Goal: Task Accomplishment & Management: Manage account settings

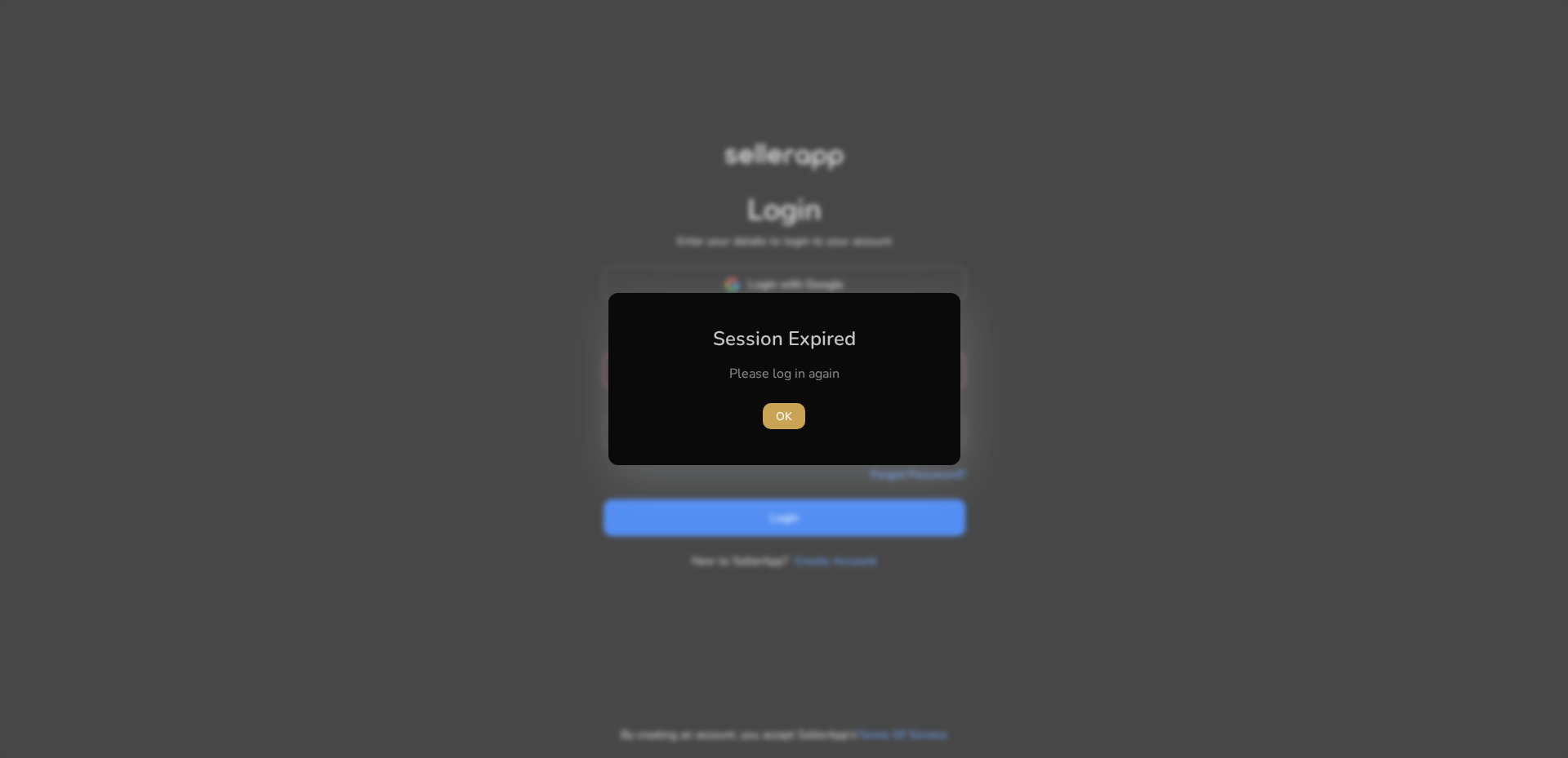
click at [794, 420] on span "button" at bounding box center [783, 416] width 42 height 39
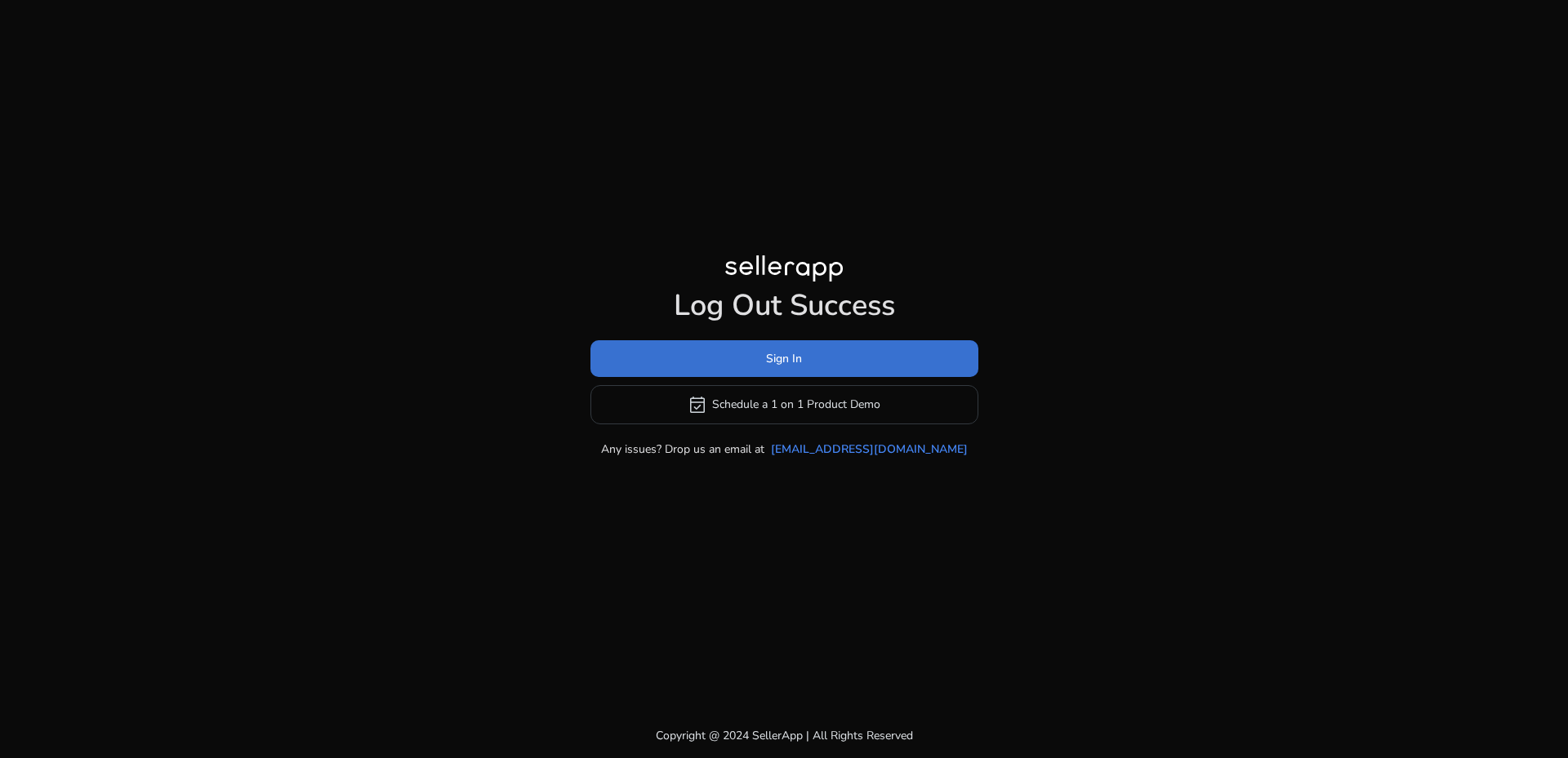
click at [823, 367] on span at bounding box center [784, 358] width 387 height 39
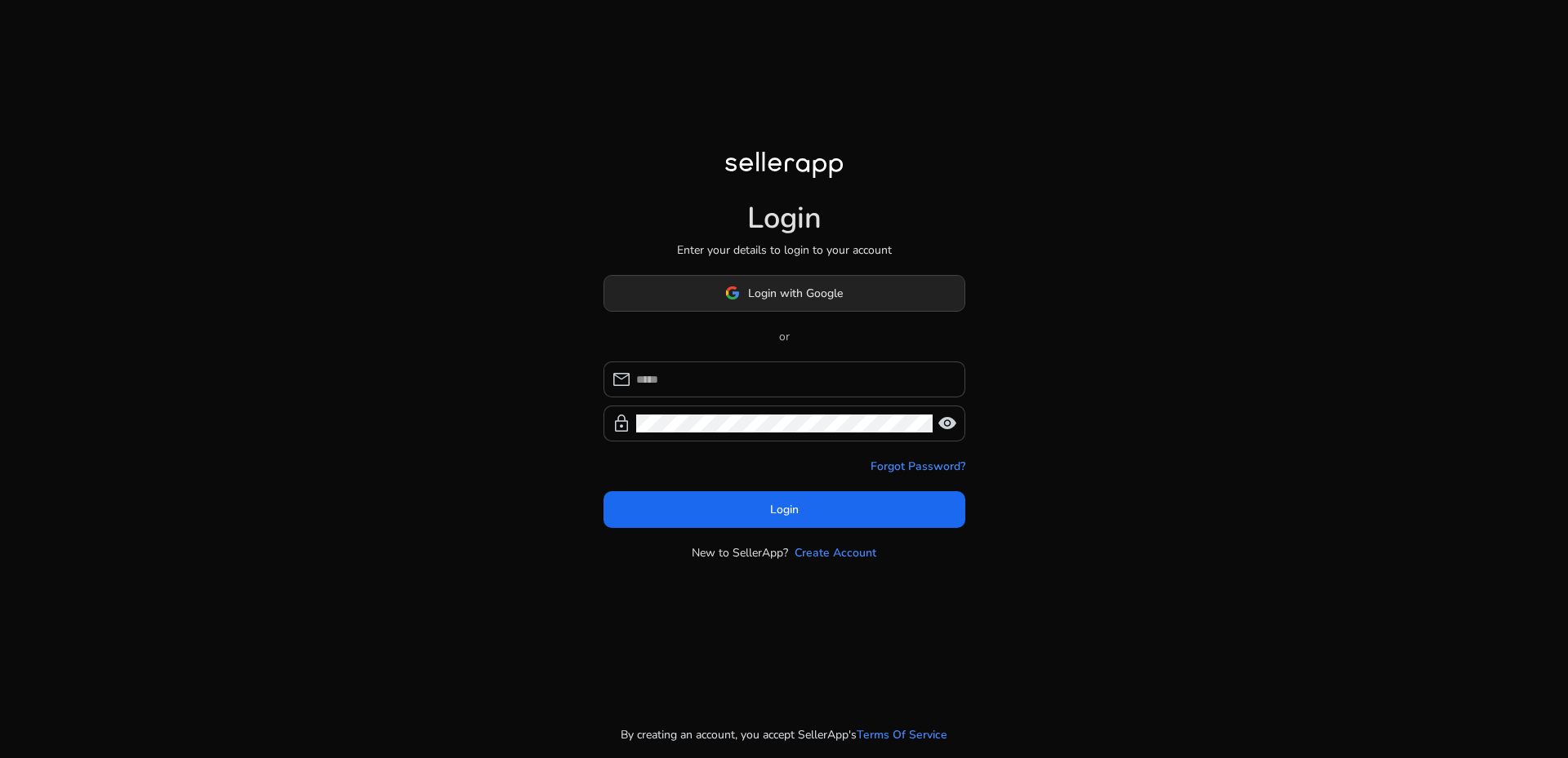
click at [809, 294] on span "Login with Google" at bounding box center [796, 293] width 95 height 17
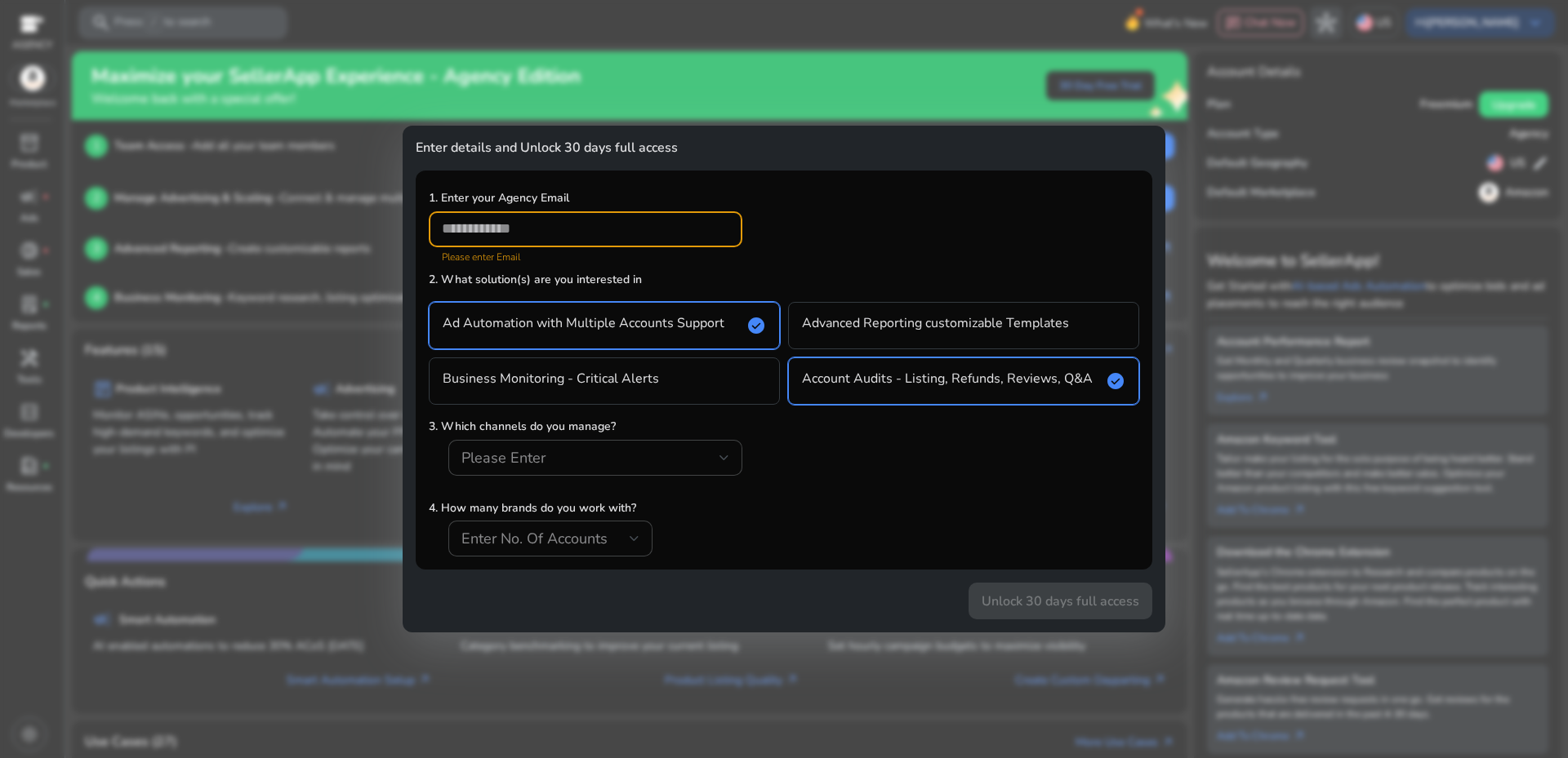
click at [1303, 445] on div at bounding box center [784, 379] width 1568 height 758
